Goal: Task Accomplishment & Management: Manage account settings

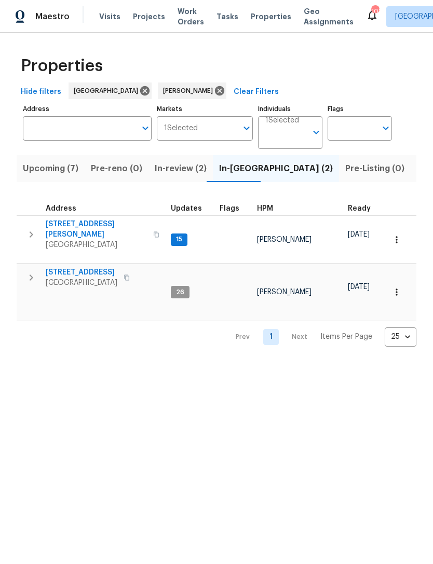
click at [173, 174] on span "In-review (2)" at bounding box center [181, 168] width 52 height 15
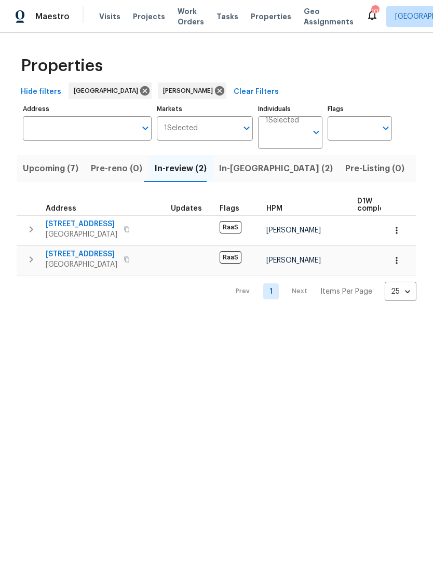
click at [25, 257] on icon "button" at bounding box center [31, 259] width 12 height 12
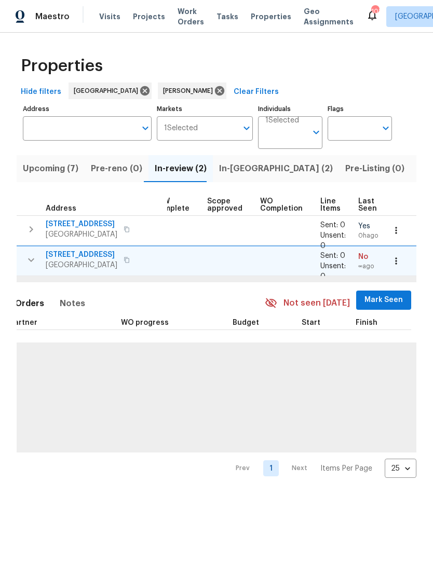
scroll to position [0, 203]
click at [376, 299] on span "Mark Seen" at bounding box center [384, 300] width 38 height 13
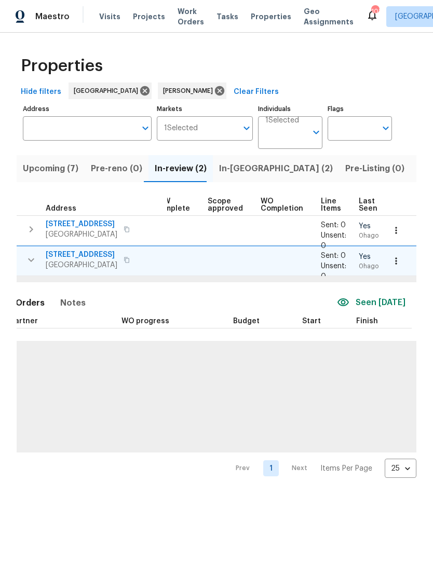
click at [398, 260] on icon "button" at bounding box center [396, 261] width 10 height 10
click at [335, 352] on div at bounding box center [216, 282] width 433 height 564
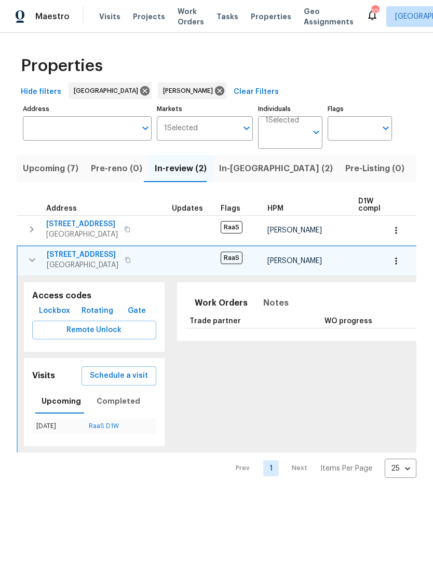
scroll to position [0, 0]
click at [87, 257] on span "[STREET_ADDRESS]" at bounding box center [83, 255] width 72 height 10
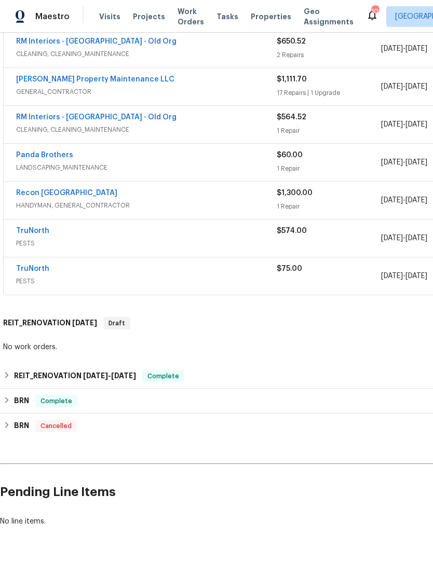
scroll to position [399, 0]
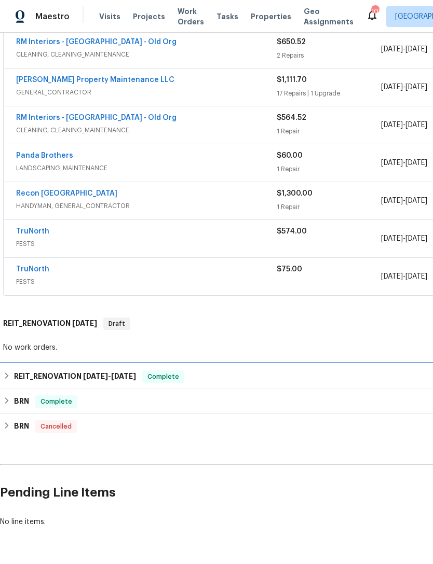
click at [55, 373] on h6 "REIT_RENOVATION 8/25/25 - 9/23/25" at bounding box center [75, 376] width 122 height 12
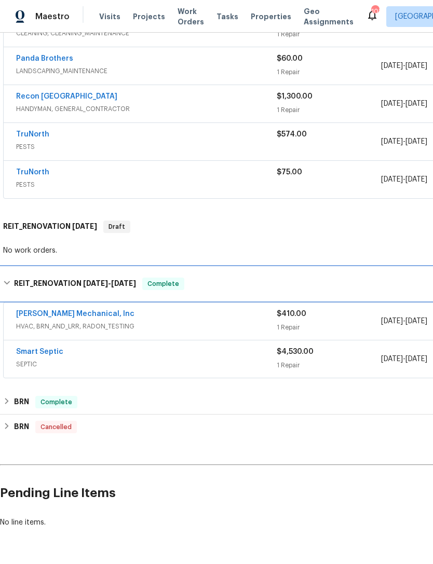
scroll to position [496, 0]
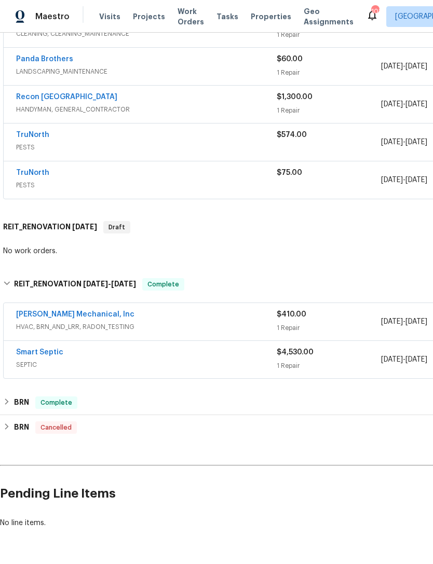
click at [49, 312] on link "[PERSON_NAME] Mechanical, Inc" at bounding box center [75, 314] width 118 height 7
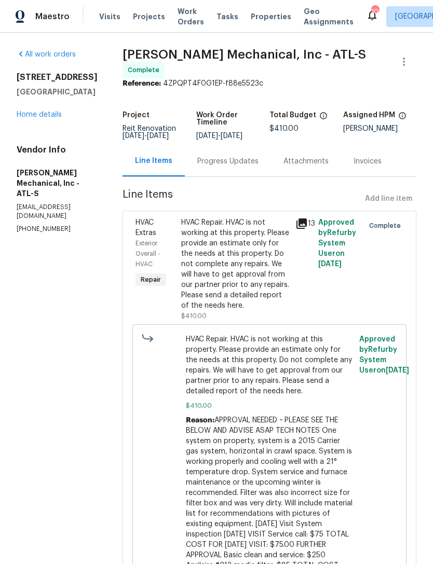
click at [243, 282] on div "HVAC Repair. HVAC is not working at this property. Please provide an estimate o…" at bounding box center [235, 263] width 108 height 93
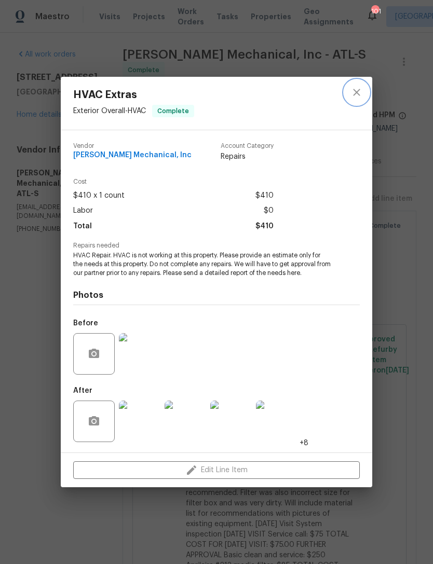
click at [361, 90] on icon "close" at bounding box center [356, 92] width 12 height 12
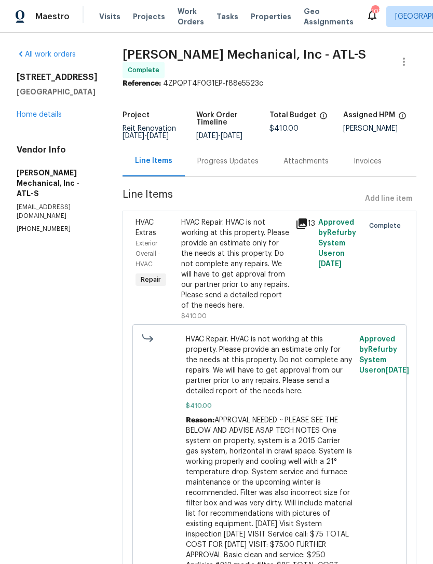
click at [49, 117] on link "Home details" at bounding box center [39, 114] width 45 height 7
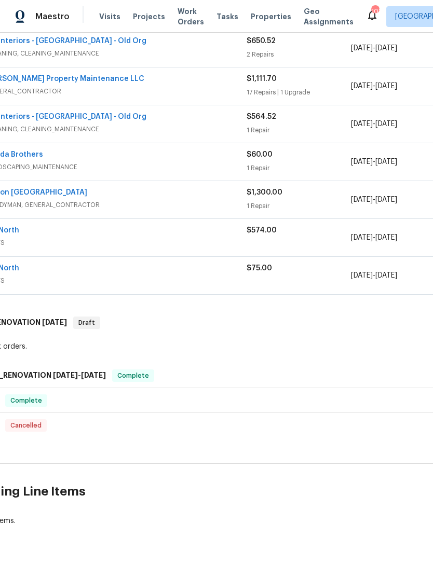
scroll to position [399, 30]
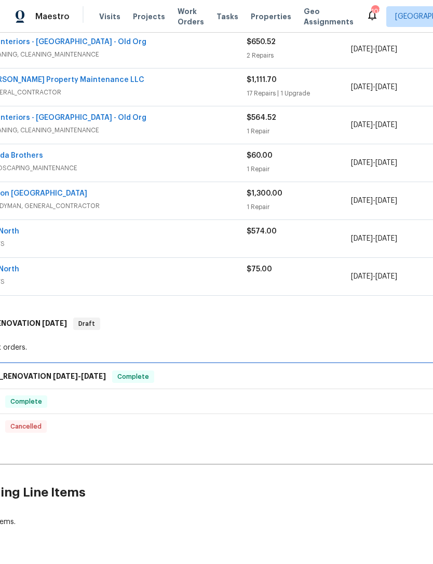
click at [58, 379] on span "[DATE]" at bounding box center [65, 376] width 25 height 7
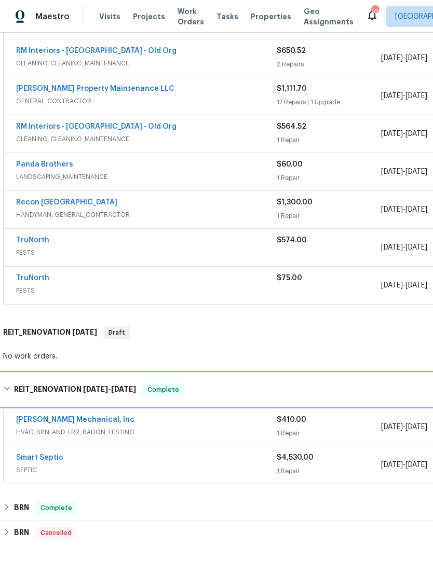
scroll to position [390, 0]
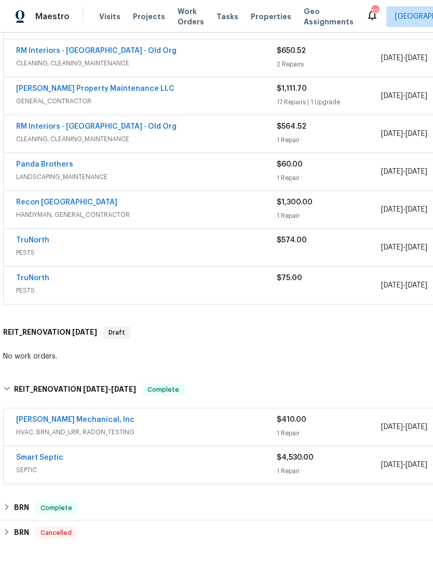
click at [77, 431] on span "HVAC, BRN_AND_LRR, RADON_TESTING" at bounding box center [146, 432] width 260 height 10
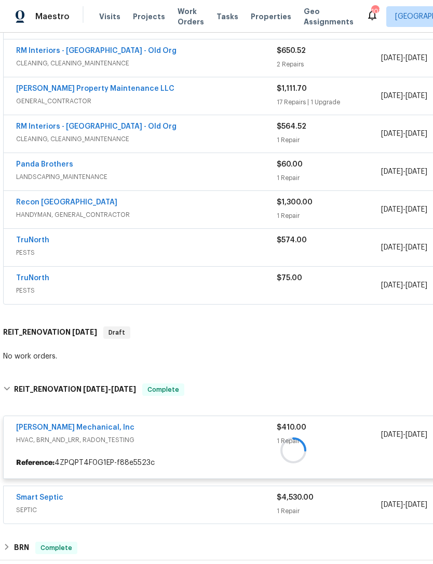
click at [85, 427] on div at bounding box center [293, 450] width 586 height 154
click at [89, 421] on div at bounding box center [293, 450] width 586 height 154
click at [85, 433] on div at bounding box center [293, 450] width 586 height 154
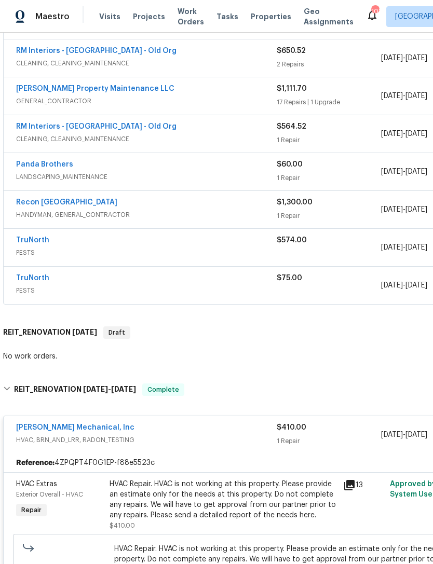
click at [61, 431] on link "[PERSON_NAME] Mechanical, Inc" at bounding box center [75, 427] width 118 height 7
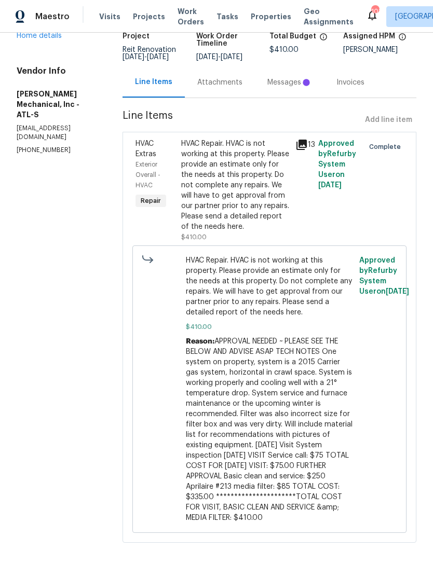
scroll to position [78, 0]
click at [35, 39] on link "Home details" at bounding box center [39, 36] width 45 height 7
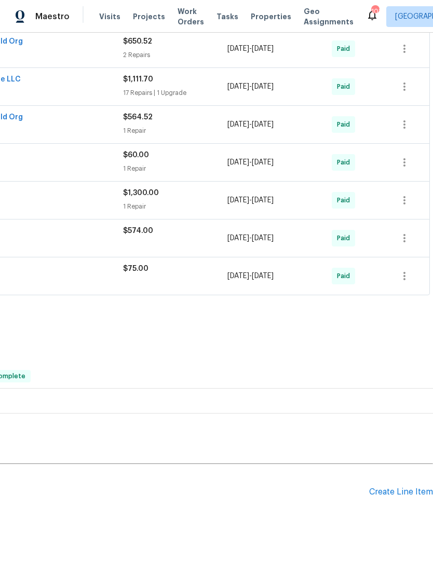
scroll to position [399, 154]
click at [398, 488] on div "Create Line Item" at bounding box center [401, 493] width 64 height 10
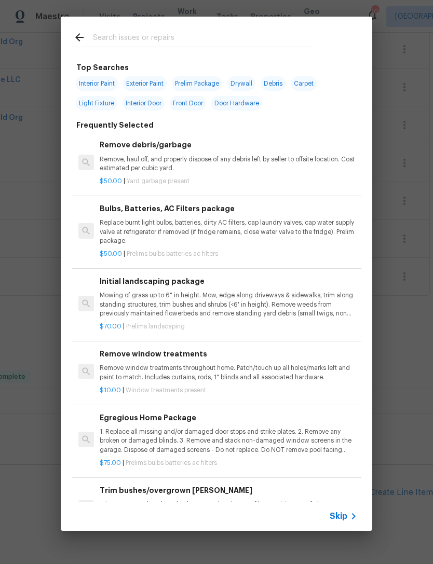
click at [197, 39] on input "text" at bounding box center [203, 39] width 220 height 16
type input "Hvac"
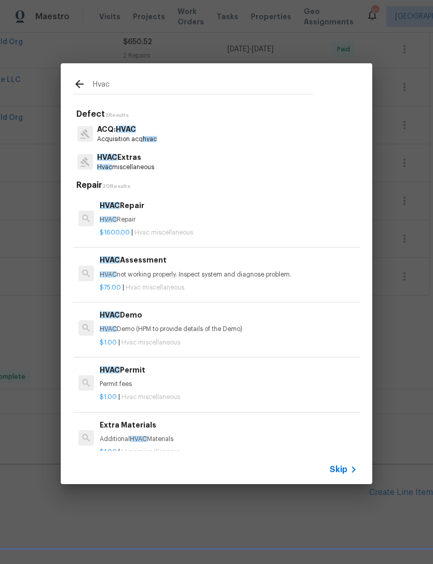
click at [143, 209] on h6 "HVAC Repair" at bounding box center [228, 205] width 257 height 11
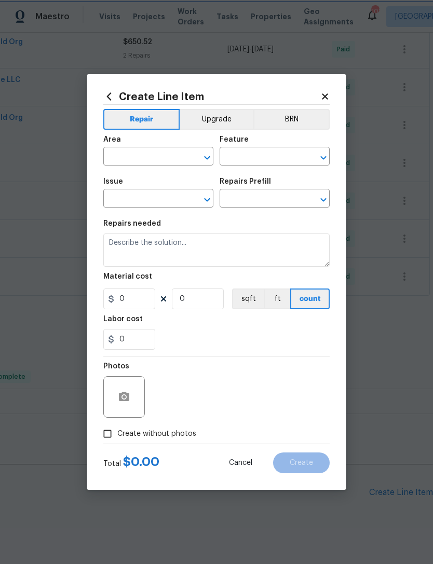
type input "HVAC"
type input "HVAC Extras"
type textarea "HVAC Repair"
type input "1"
type input "HVAC Repair $1,600.00"
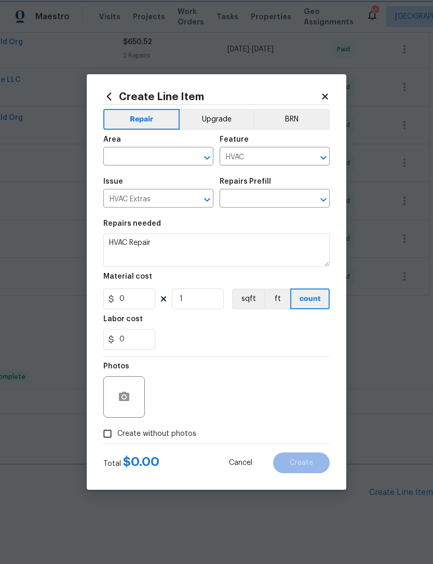
type input "1600"
click at [131, 401] on button "button" at bounding box center [124, 396] width 25 height 25
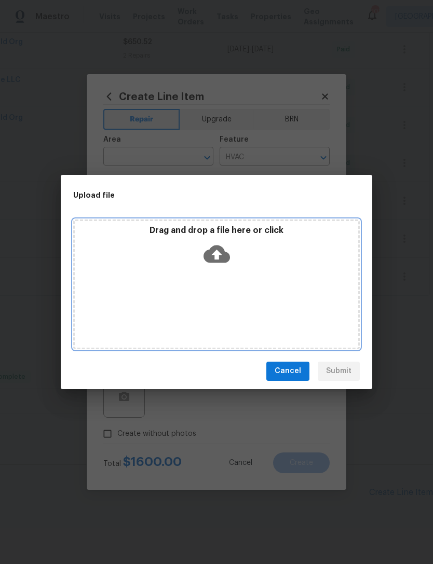
click at [213, 250] on icon at bounding box center [216, 254] width 26 height 18
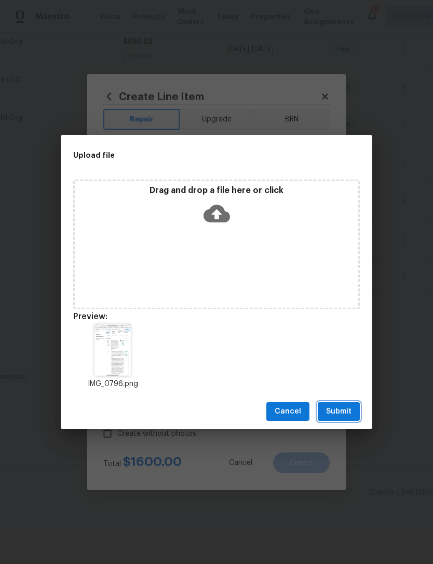
click at [341, 407] on span "Submit" at bounding box center [338, 411] width 25 height 13
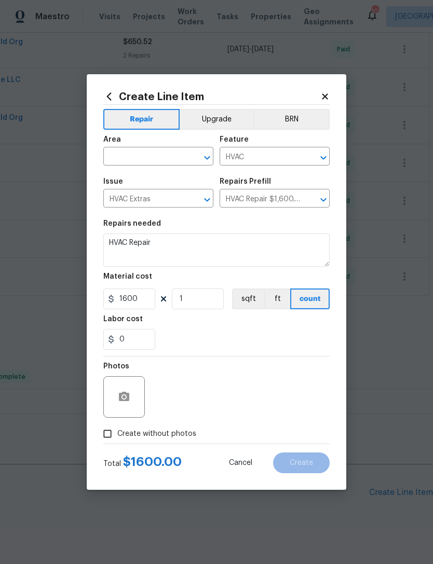
click at [155, 153] on input "text" at bounding box center [143, 157] width 81 height 16
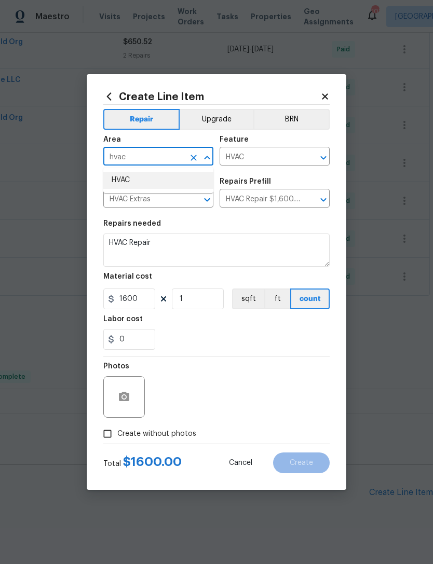
click at [134, 184] on li "HVAC" at bounding box center [158, 180] width 110 height 17
type input "HVAC"
click at [180, 394] on img at bounding box center [170, 397] width 42 height 42
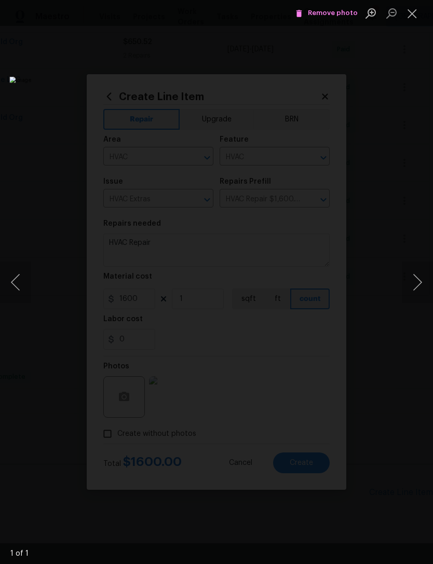
click at [413, 9] on button "Close lightbox" at bounding box center [412, 13] width 21 height 18
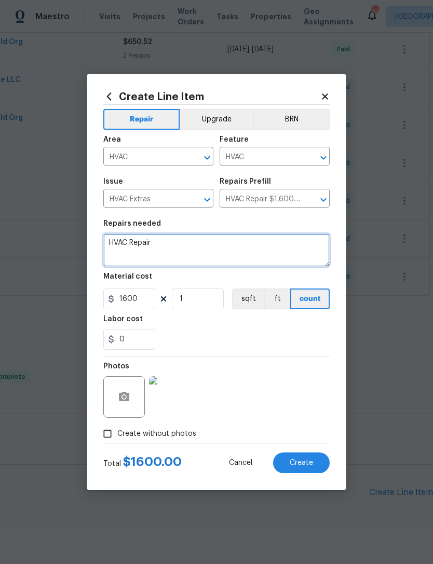
click at [188, 246] on textarea "HVAC Repair" at bounding box center [216, 249] width 226 height 33
type textarea "H"
click at [221, 247] on textarea at bounding box center [216, 249] width 226 height 33
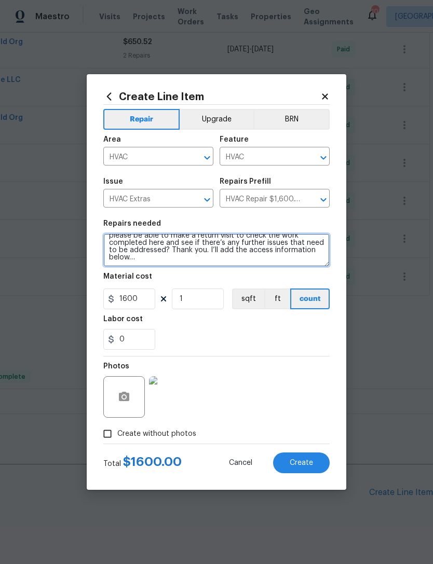
scroll to position [24, 0]
click at [187, 267] on textarea "Received estimate to this home for repairs. You’ve recently completed that task…" at bounding box center [216, 249] width 226 height 33
click at [181, 265] on textarea "Received estimate to this home for repairs. You’ve recently completed that task…" at bounding box center [216, 249] width 226 height 33
click at [205, 265] on textarea "Received estimate to this home for repairs. You’ve recently completed that task…" at bounding box center [216, 249] width 226 height 33
paste textarea "Access Instructions: Igloo 63514135 // Mech LB 3236"
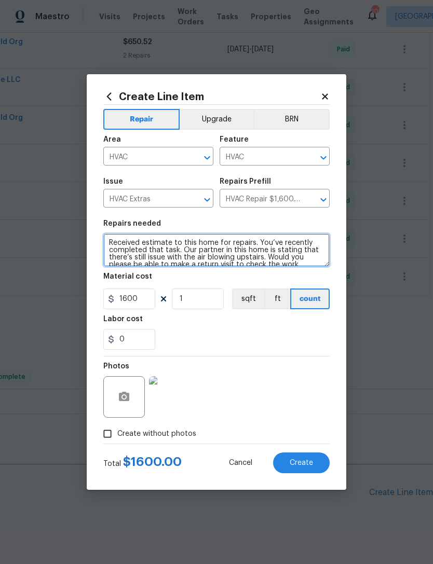
scroll to position [0, 0]
click at [135, 241] on textarea "Received estimate to this home for repairs. You’ve recently completed that task…" at bounding box center [216, 249] width 226 height 33
click at [232, 244] on textarea "estimate to this home for repairs. You’ve recently completed that task. Our par…" at bounding box center [216, 249] width 226 height 33
click at [181, 255] on textarea "estimate to this home for repairs. You’ve recently completed that task. Our par…" at bounding box center [216, 249] width 226 height 33
click at [225, 244] on textarea "estimate to this home for repairs. You’ve recently completed that task. Our par…" at bounding box center [216, 249] width 226 height 33
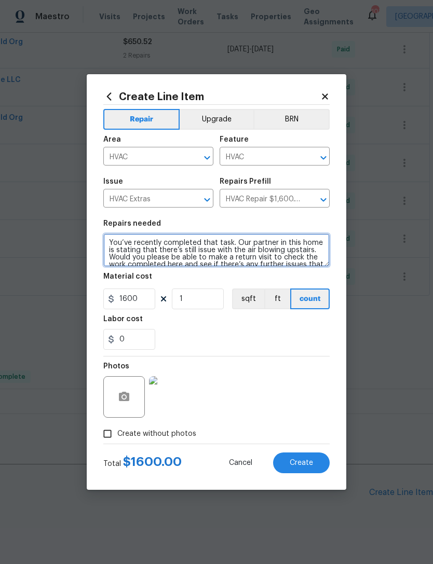
click at [232, 242] on textarea "You’ve recently completed that task. Our partner in this home is stating that t…" at bounding box center [216, 249] width 226 height 33
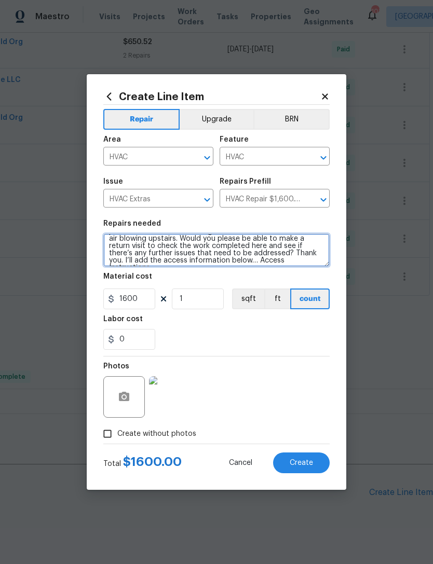
scroll to position [23, 0]
type textarea "You’ve recently completed HVAC repairs at this property. Our partner in this ho…"
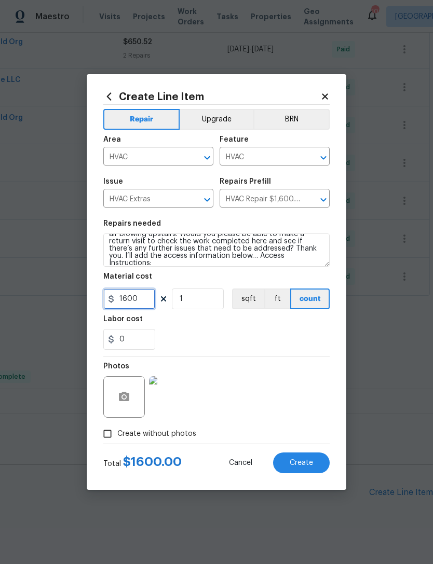
click at [139, 300] on input "1600" at bounding box center [129, 298] width 52 height 21
type input "1"
click at [291, 334] on div "0" at bounding box center [216, 339] width 226 height 21
click at [319, 466] on button "Create" at bounding box center [301, 462] width 57 height 21
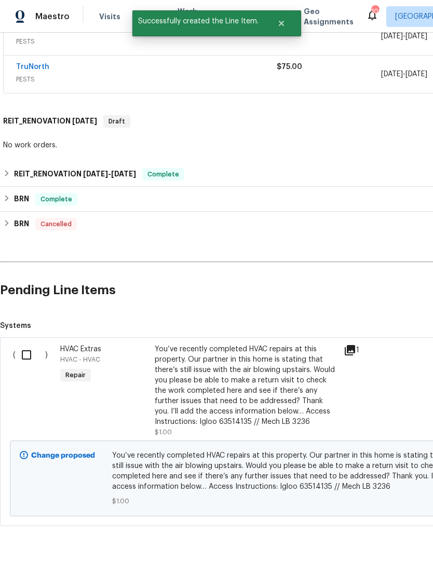
scroll to position [601, 0]
click at [30, 355] on input "checkbox" at bounding box center [31, 356] width 30 height 22
checkbox input "true"
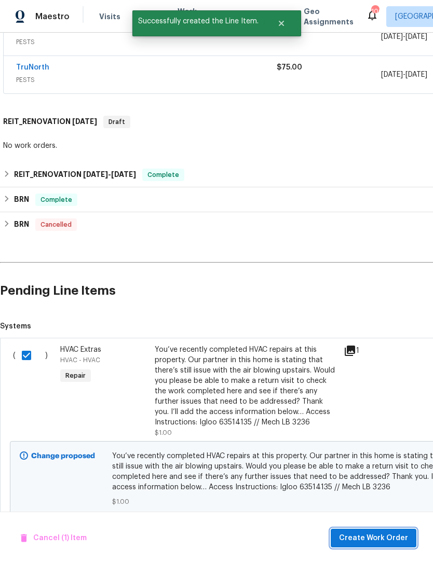
click at [394, 540] on span "Create Work Order" at bounding box center [373, 538] width 69 height 13
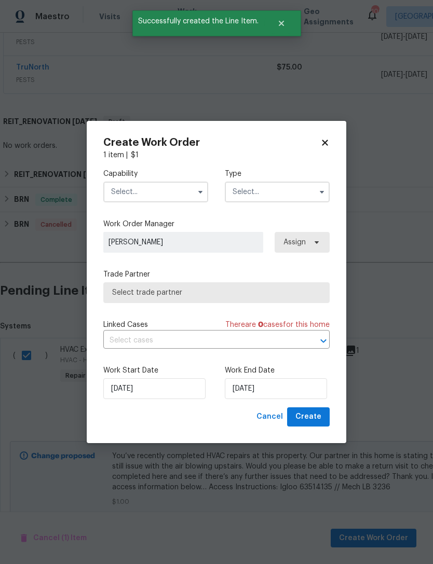
click at [159, 192] on input "text" at bounding box center [155, 192] width 105 height 21
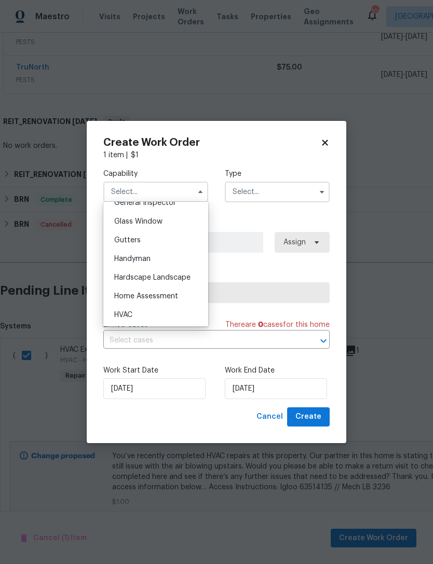
click at [158, 311] on div "HVAC" at bounding box center [156, 315] width 100 height 19
type input "HVAC"
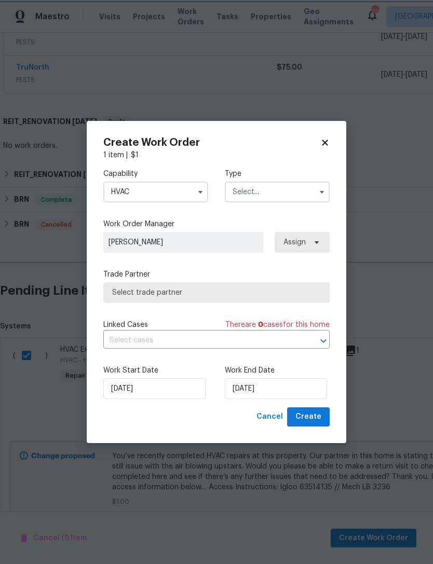
scroll to position [545, 0]
click at [293, 192] on input "text" at bounding box center [277, 192] width 105 height 21
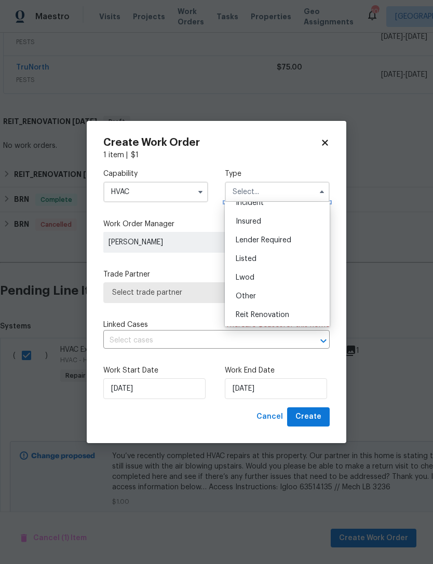
scroll to position [65, 0]
click at [292, 305] on div "Reit Renovation" at bounding box center [277, 298] width 100 height 19
type input "Reit Renovation"
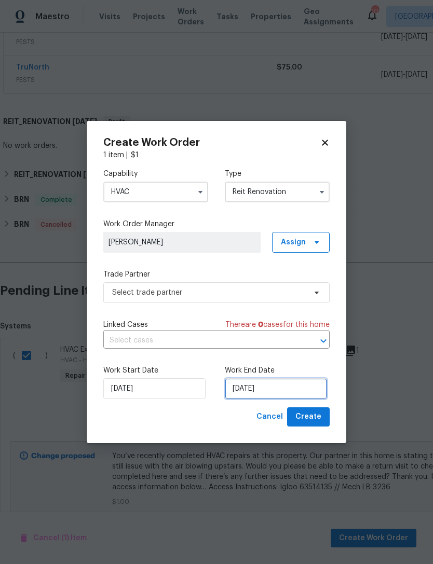
click at [305, 390] on input "10/8/2025" at bounding box center [276, 388] width 102 height 21
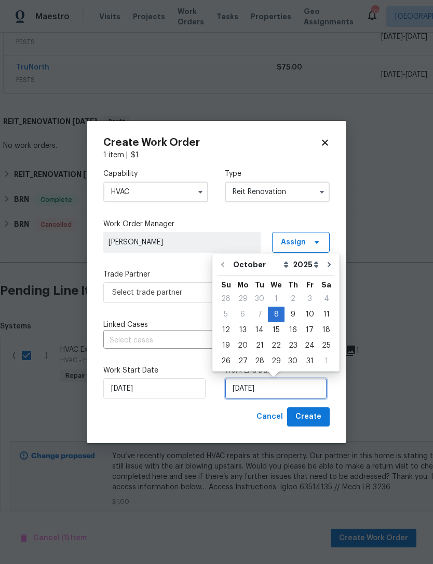
scroll to position [19, 0]
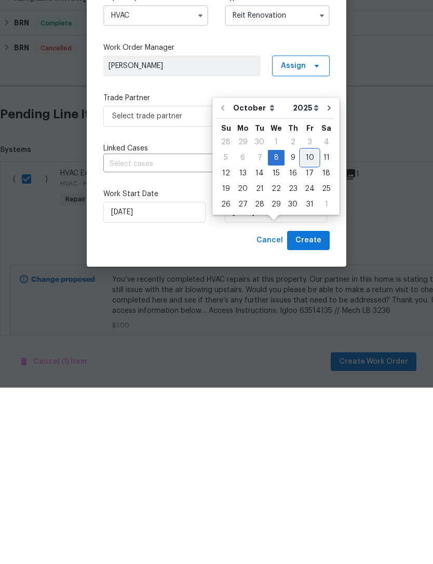
click at [307, 327] on div "10" at bounding box center [309, 334] width 17 height 15
type input "10/10/2025"
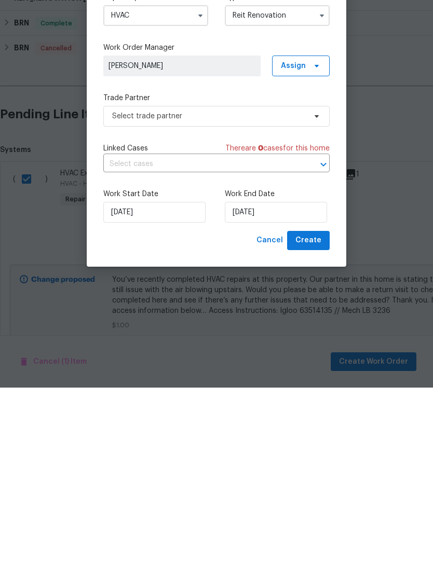
scroll to position [33, 0]
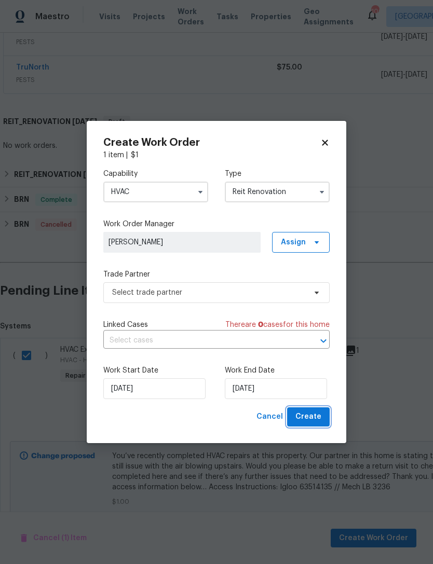
click at [321, 409] on button "Create" at bounding box center [308, 416] width 43 height 19
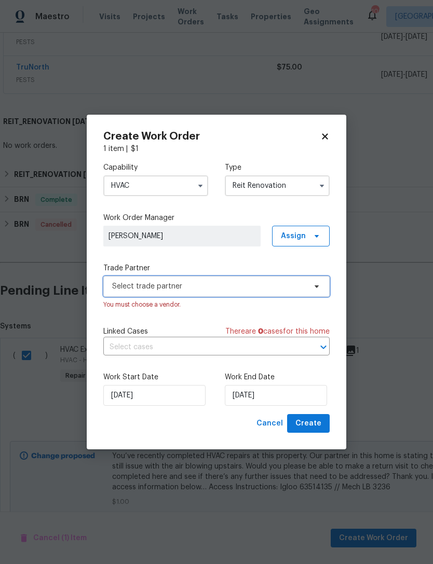
click at [285, 283] on span "Select trade partner" at bounding box center [209, 286] width 194 height 10
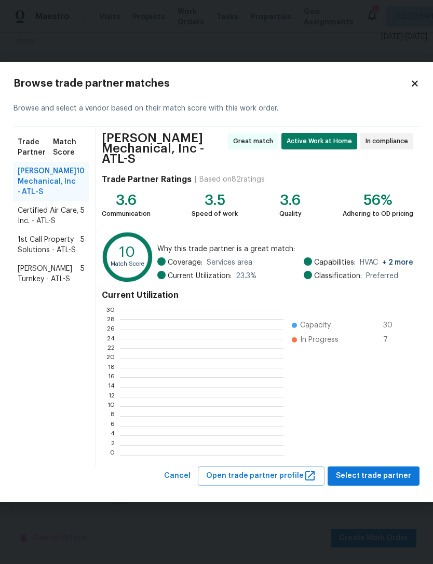
scroll to position [145, 163]
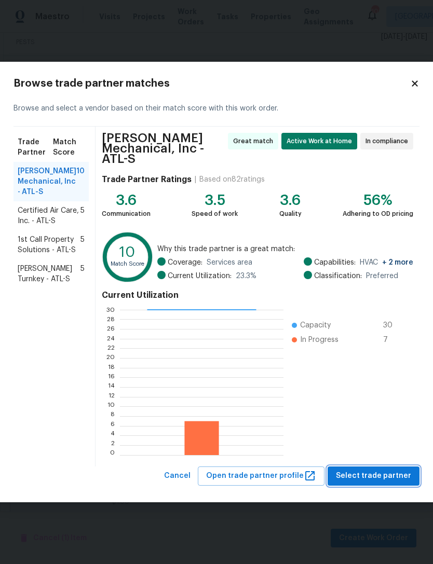
click at [382, 468] on button "Select trade partner" at bounding box center [373, 475] width 92 height 19
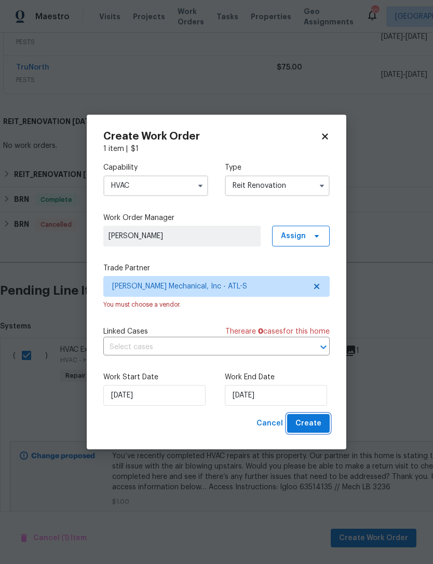
click at [317, 422] on span "Create" at bounding box center [308, 423] width 26 height 13
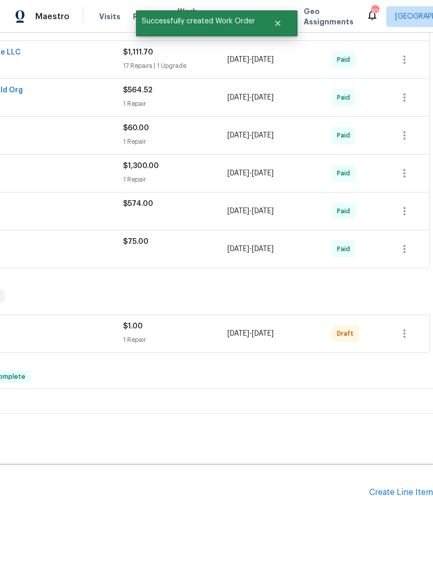
scroll to position [426, 154]
click at [408, 327] on icon "button" at bounding box center [404, 333] width 12 height 12
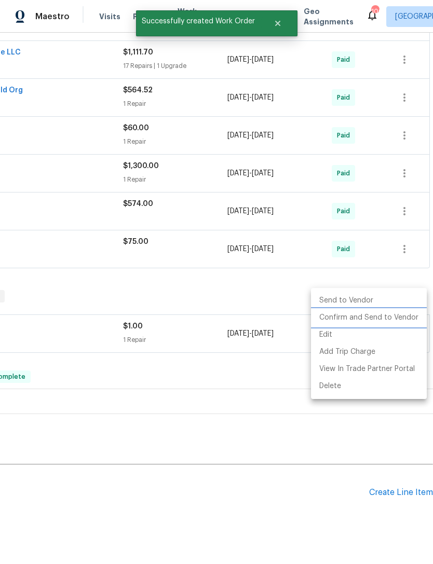
click at [390, 317] on li "Confirm and Send to Vendor" at bounding box center [369, 317] width 116 height 17
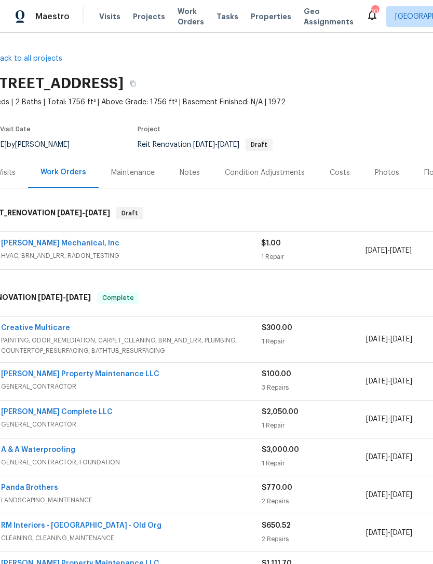
scroll to position [0, 13]
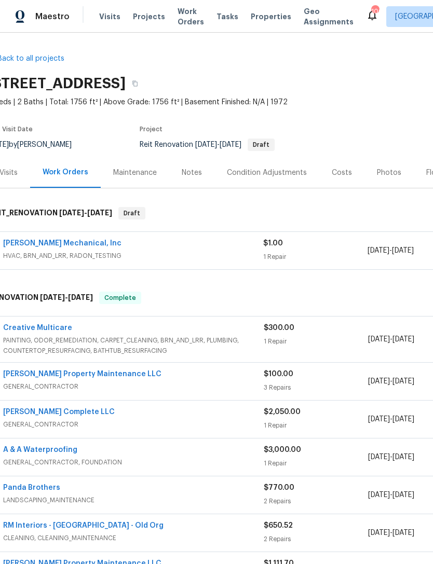
click at [65, 240] on link "[PERSON_NAME] Mechanical, Inc" at bounding box center [62, 243] width 118 height 7
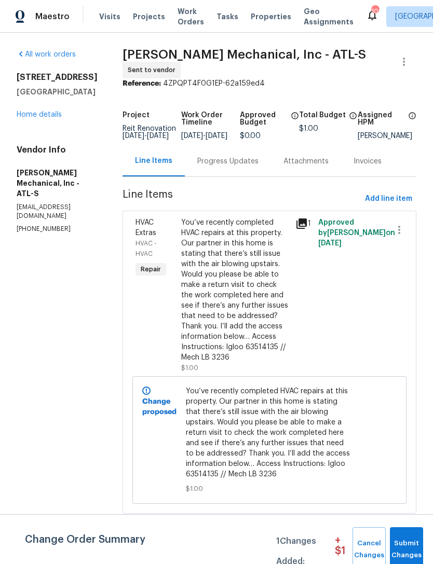
click at [251, 167] on div "Progress Updates" at bounding box center [227, 161] width 61 height 10
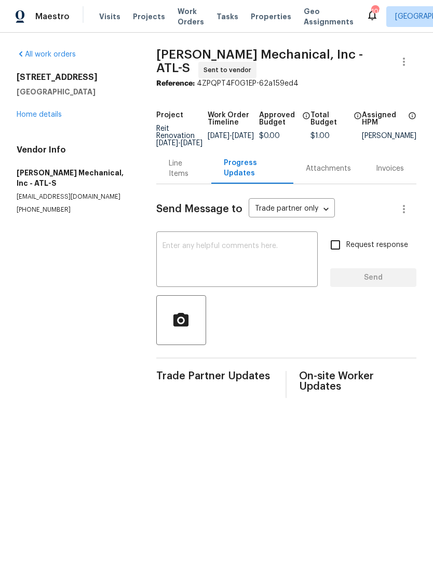
click at [195, 260] on textarea at bounding box center [236, 260] width 149 height 36
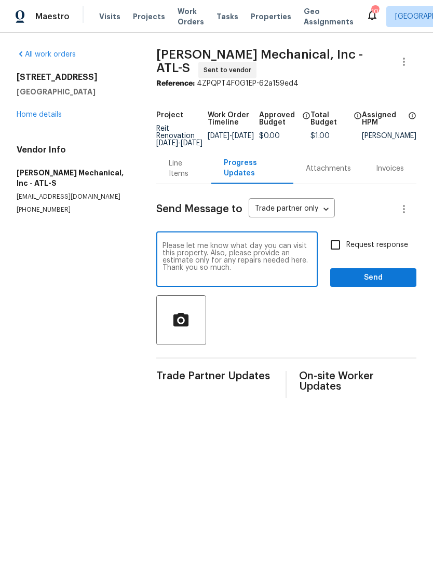
type textarea "Please let me know what day you can visit this property. Also, please provide a…"
click at [340, 246] on input "Request response" at bounding box center [335, 245] width 22 height 22
checkbox input "true"
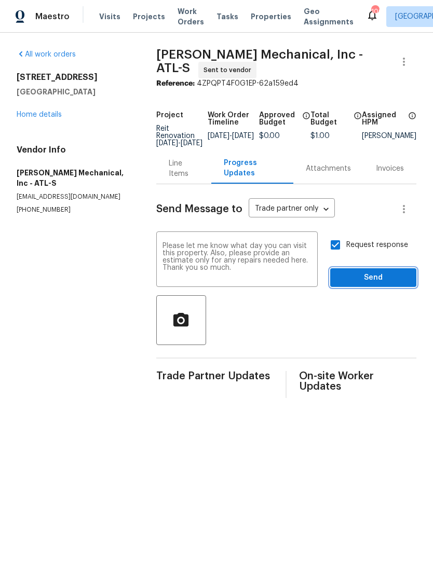
click at [373, 277] on span "Send" at bounding box center [373, 277] width 70 height 13
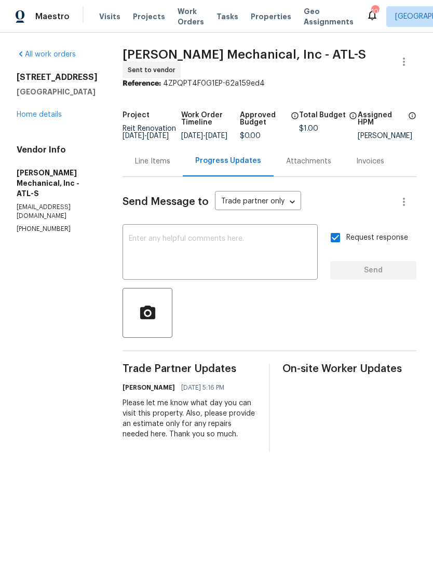
click at [45, 115] on link "Home details" at bounding box center [39, 114] width 45 height 7
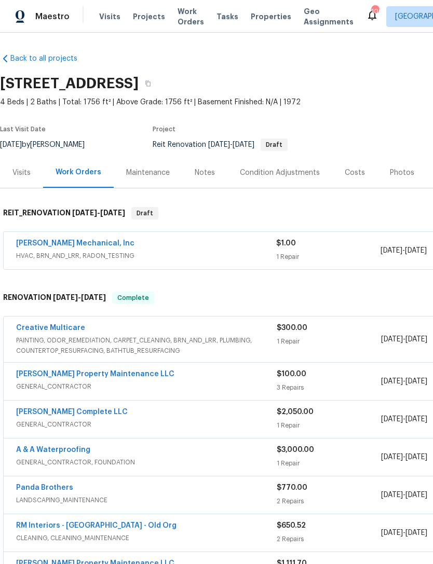
click at [200, 177] on div "Notes" at bounding box center [205, 173] width 20 height 10
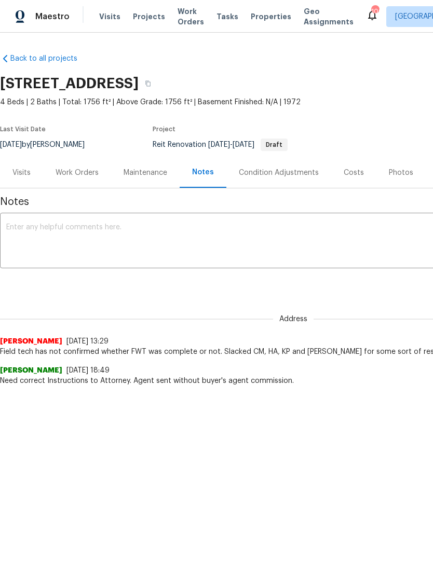
click at [80, 232] on textarea at bounding box center [293, 242] width 574 height 36
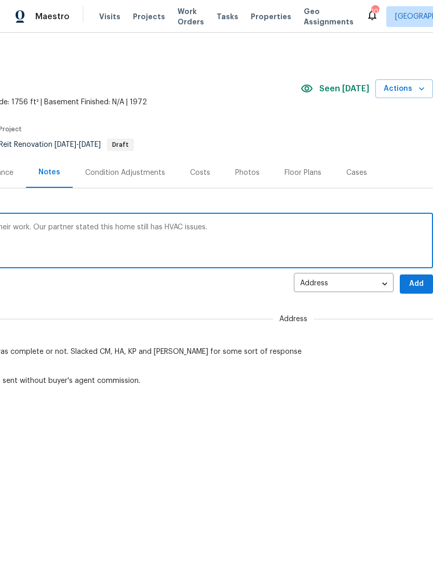
scroll to position [0, 154]
type textarea "Sent HVAC contractor back out to check their work. Our partner stated this home…"
click at [418, 277] on button "Add" at bounding box center [416, 283] width 33 height 19
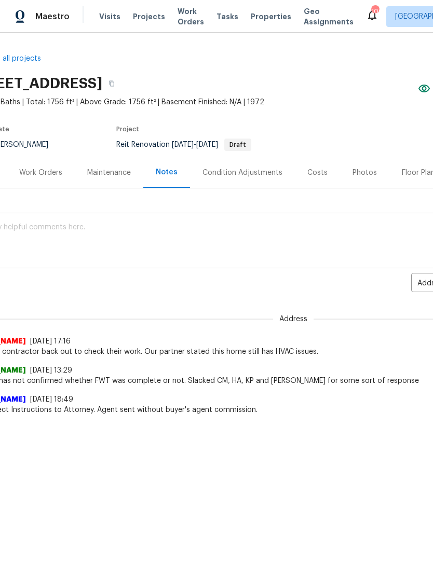
scroll to position [0, 31]
